Goal: Task Accomplishment & Management: Use online tool/utility

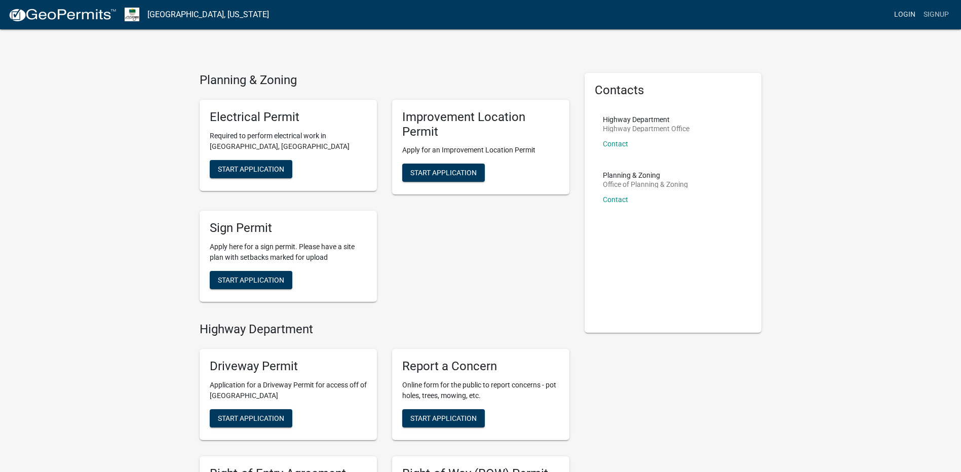
click at [904, 14] on link "Login" at bounding box center [904, 14] width 29 height 19
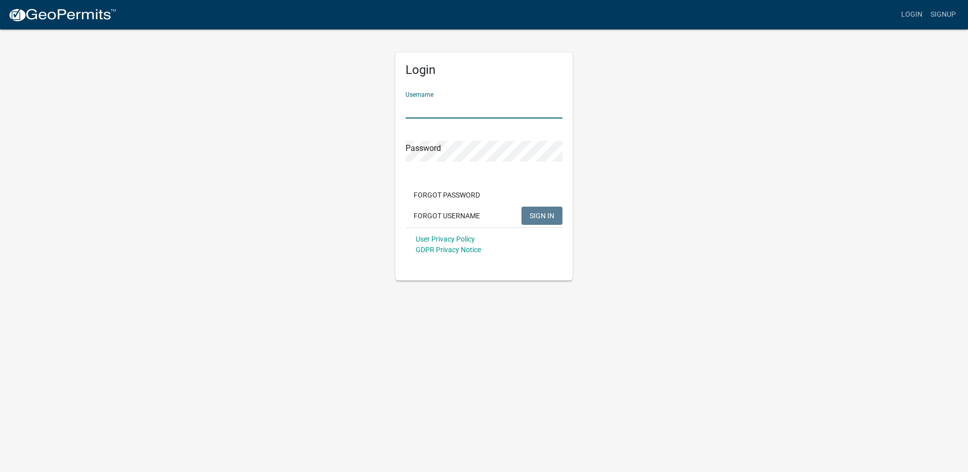
click at [426, 103] on input "Username" at bounding box center [484, 108] width 157 height 21
type input "[EMAIL_ADDRESS][DOMAIN_NAME]"
click at [449, 137] on div "Password" at bounding box center [484, 144] width 157 height 35
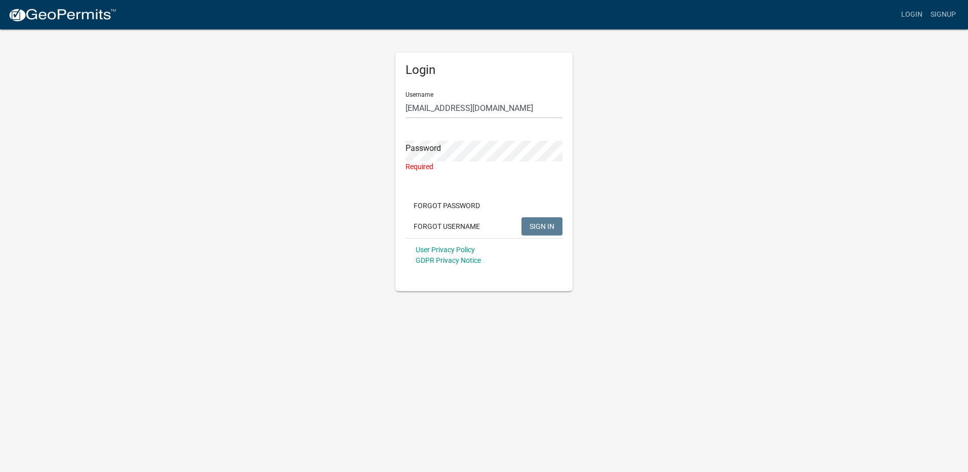
click at [890, 213] on app-login-view "more_horiz Login Signup Login Username [EMAIL_ADDRESS][DOMAIN_NAME] Password Re…" at bounding box center [484, 145] width 968 height 291
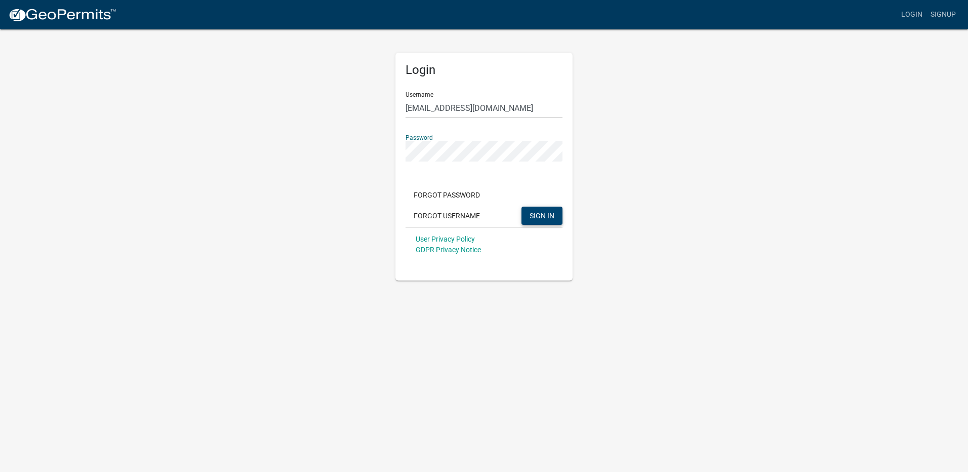
click at [547, 217] on span "SIGN IN" at bounding box center [542, 215] width 25 height 8
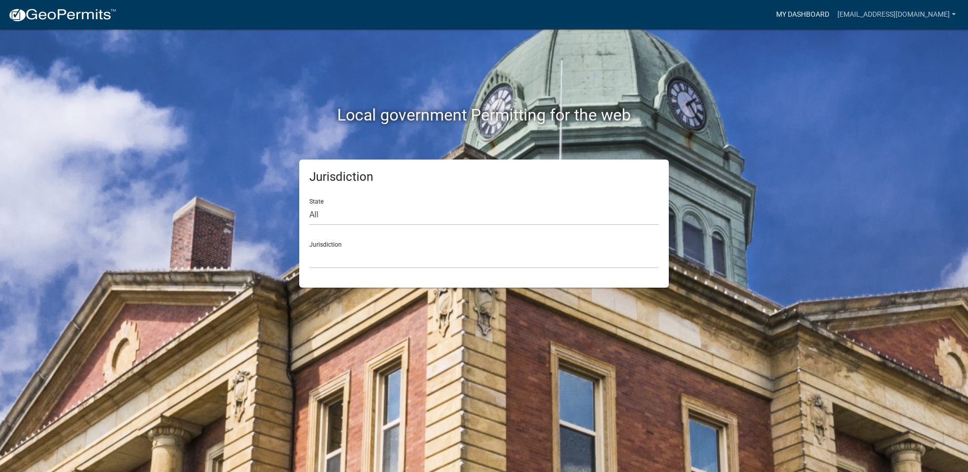
click at [776, 17] on link "My Dashboard" at bounding box center [802, 14] width 61 height 19
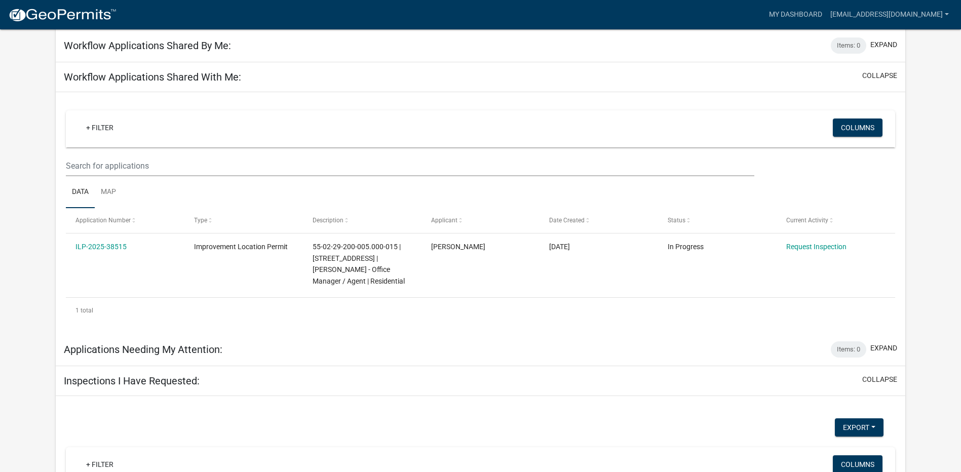
scroll to position [48, 0]
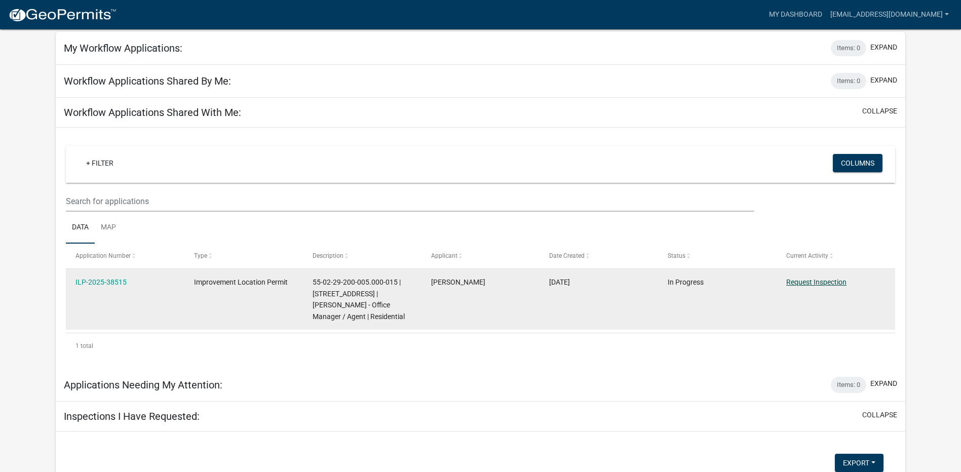
click at [811, 283] on link "Request Inspection" at bounding box center [816, 282] width 60 height 8
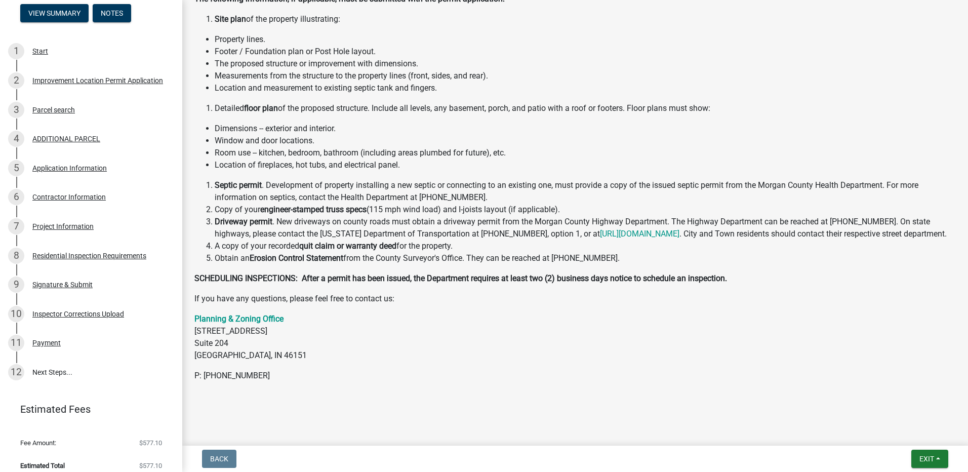
scroll to position [148, 0]
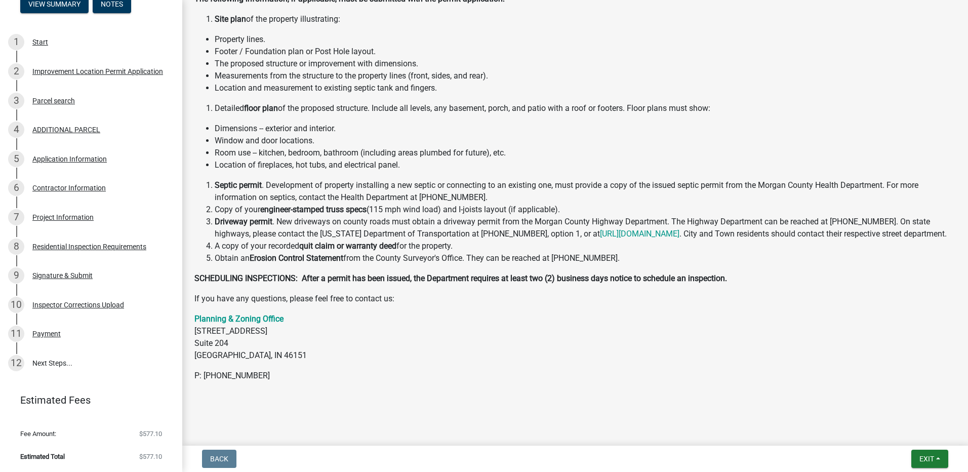
click at [234, 434] on main "Submitted Thank you for submitting your information. You may view the submitted…" at bounding box center [575, 221] width 786 height 442
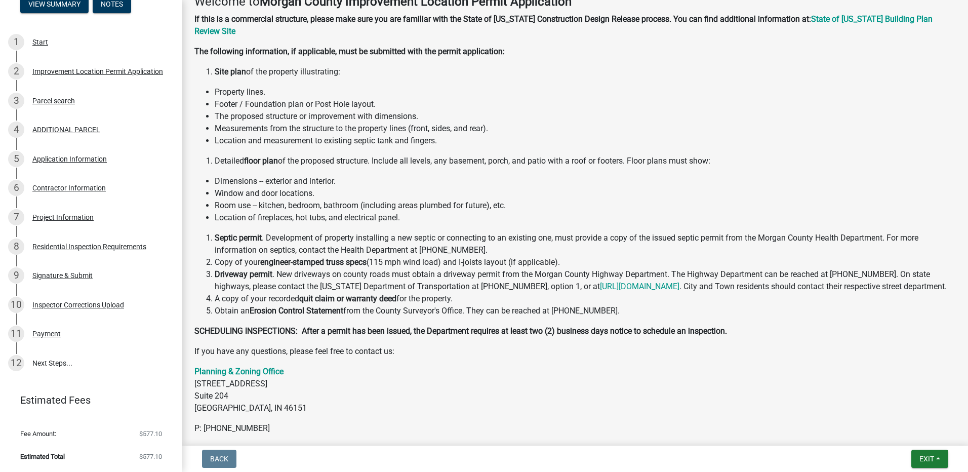
scroll to position [0, 0]
